Goal: Information Seeking & Learning: Learn about a topic

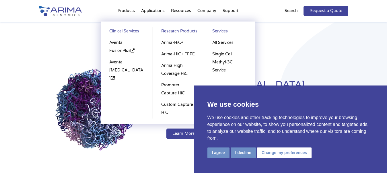
click at [128, 10] on li "Products Clinical Services Aventa FusionPlus Aventa [MEDICAL_DATA] Research Pro…" at bounding box center [127, 12] width 24 height 20
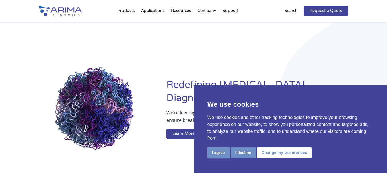
click at [221, 154] on button "I agree" at bounding box center [219, 153] width 22 height 11
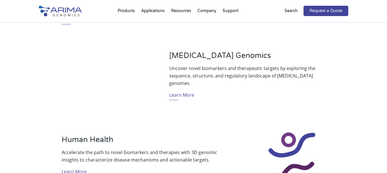
scroll to position [276, 0]
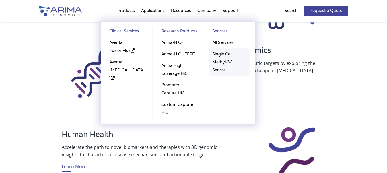
click at [221, 56] on link "Single Cell Methyl-3C Service" at bounding box center [230, 63] width 40 height 28
